Goal: Task Accomplishment & Management: Manage account settings

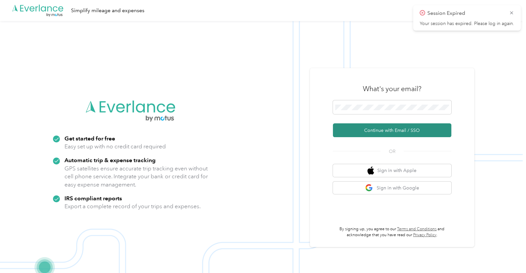
click at [392, 132] on button "Continue with Email / SSO" at bounding box center [392, 130] width 118 height 14
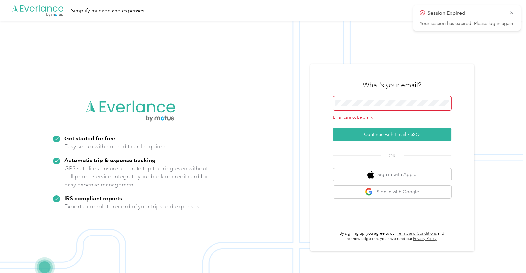
click at [453, 100] on div "What's your email? Email cannot be blank Continue with Email / SSO OR Sign in w…" at bounding box center [392, 157] width 164 height 187
click at [448, 101] on body "Session Expired Your session has expired. Please log in again. .cls-1 { fill: #…" at bounding box center [261, 147] width 522 height 294
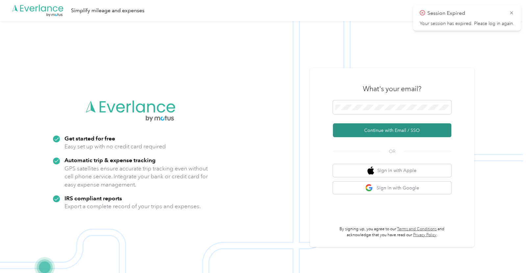
click at [405, 130] on button "Continue with Email / SSO" at bounding box center [392, 130] width 118 height 14
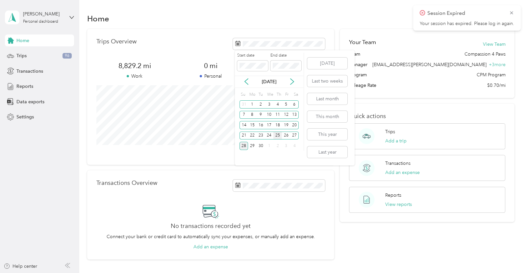
click at [277, 135] on div "25" at bounding box center [277, 136] width 9 height 8
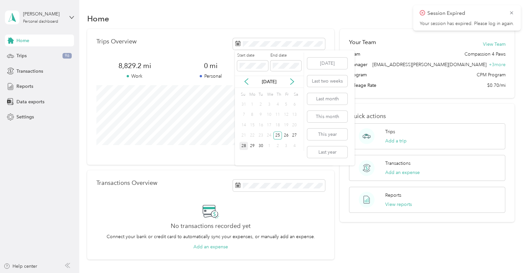
click at [244, 147] on div "28" at bounding box center [243, 146] width 9 height 8
click at [271, 133] on div "24" at bounding box center [269, 136] width 9 height 8
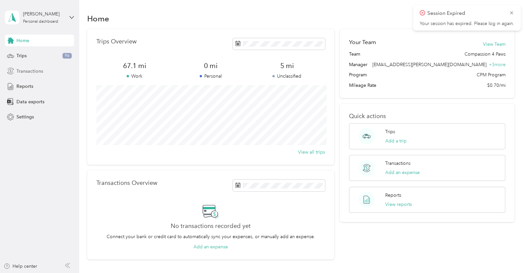
click at [37, 72] on span "Transactions" at bounding box center [29, 71] width 27 height 7
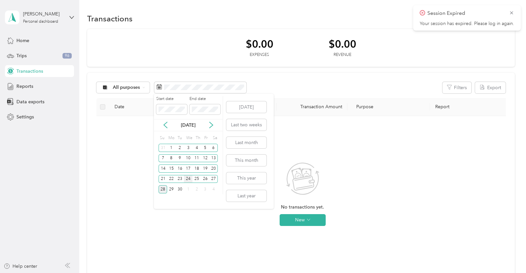
click at [189, 179] on div "24" at bounding box center [188, 179] width 9 height 8
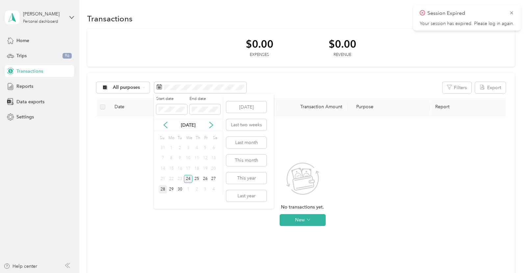
click at [189, 179] on div "24" at bounding box center [188, 179] width 9 height 8
click at [181, 178] on div "23" at bounding box center [180, 179] width 9 height 8
click at [38, 54] on div "Trips 96" at bounding box center [39, 56] width 69 height 12
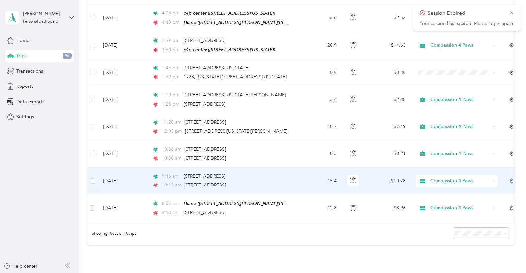
scroll to position [178, 0]
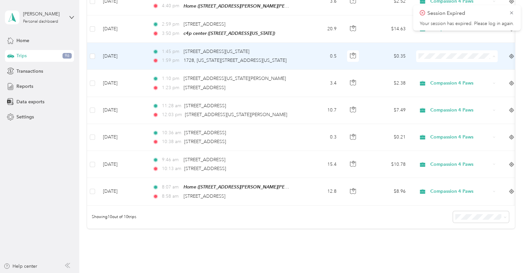
click at [438, 66] on span "Compassion 4 Paws" at bounding box center [462, 65] width 61 height 7
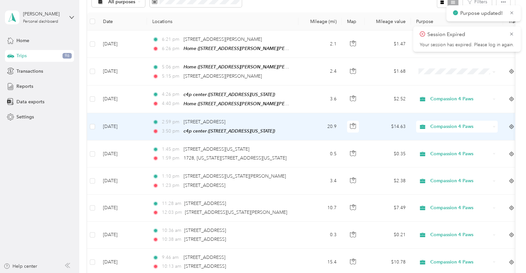
scroll to position [0, 0]
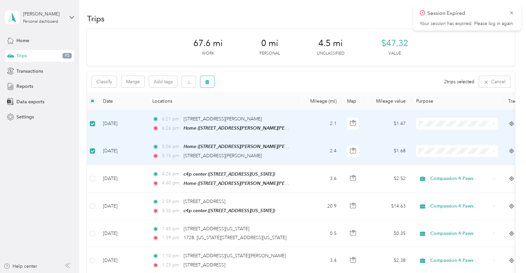
click at [207, 80] on icon "button" at bounding box center [207, 82] width 5 height 5
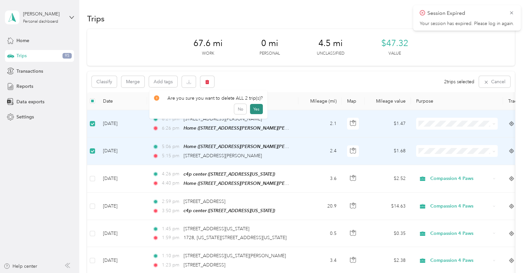
click at [254, 110] on button "Yes" at bounding box center [256, 109] width 13 height 11
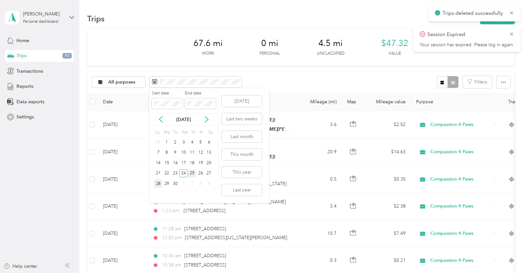
click at [192, 173] on div "25" at bounding box center [192, 173] width 9 height 8
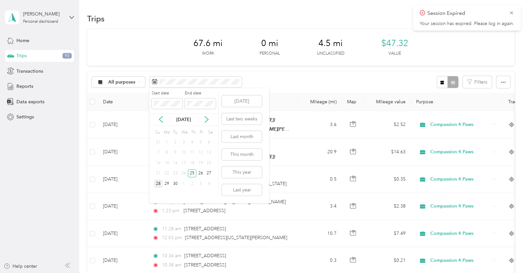
click at [158, 184] on div "28" at bounding box center [158, 184] width 9 height 8
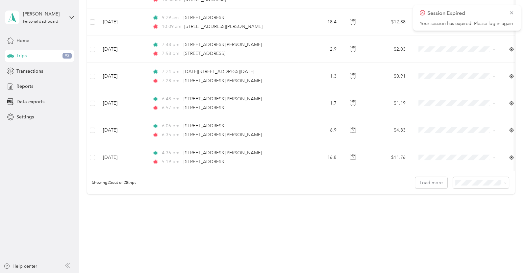
scroll to position [623, 0]
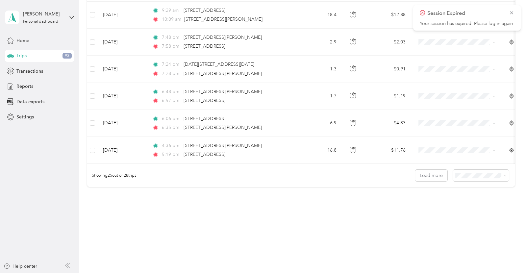
click at [468, 203] on div "100 per load" at bounding box center [484, 202] width 47 height 7
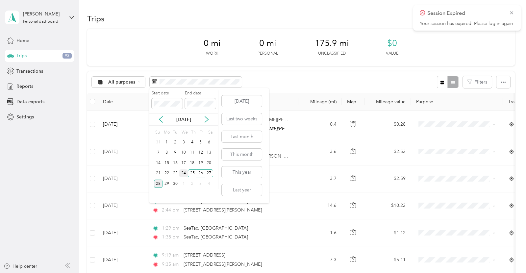
click at [184, 175] on div "24" at bounding box center [183, 173] width 9 height 8
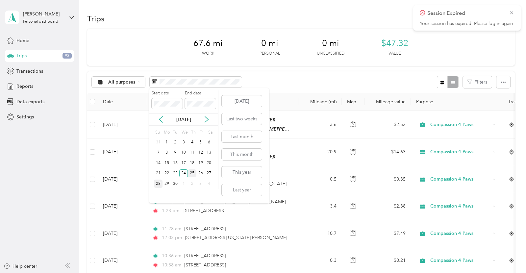
click at [191, 172] on div "25" at bounding box center [192, 173] width 9 height 8
click at [159, 185] on div "28" at bounding box center [158, 184] width 9 height 8
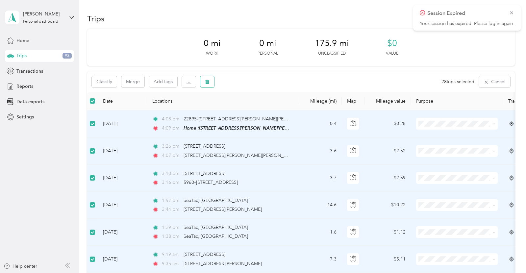
click at [206, 85] on button "button" at bounding box center [207, 82] width 14 height 12
click at [257, 112] on button "Yes" at bounding box center [257, 109] width 13 height 11
